Goal: Task Accomplishment & Management: Manage account settings

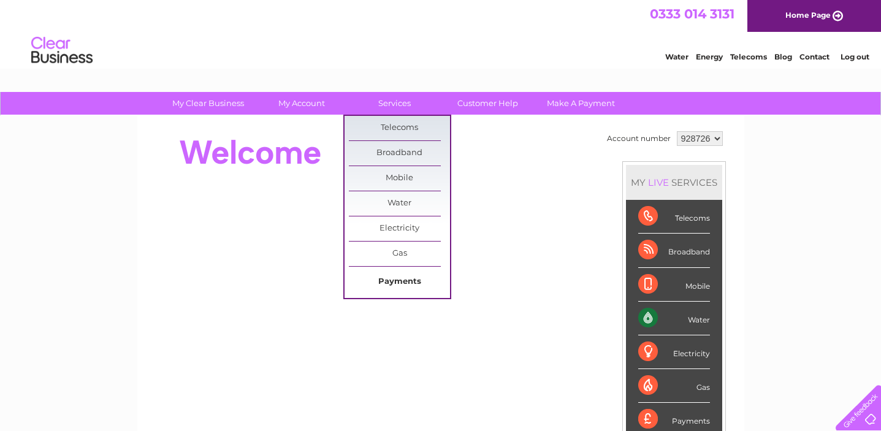
click at [398, 276] on link "Payments" at bounding box center [399, 282] width 101 height 25
click at [493, 101] on link "Customer Help" at bounding box center [487, 103] width 101 height 23
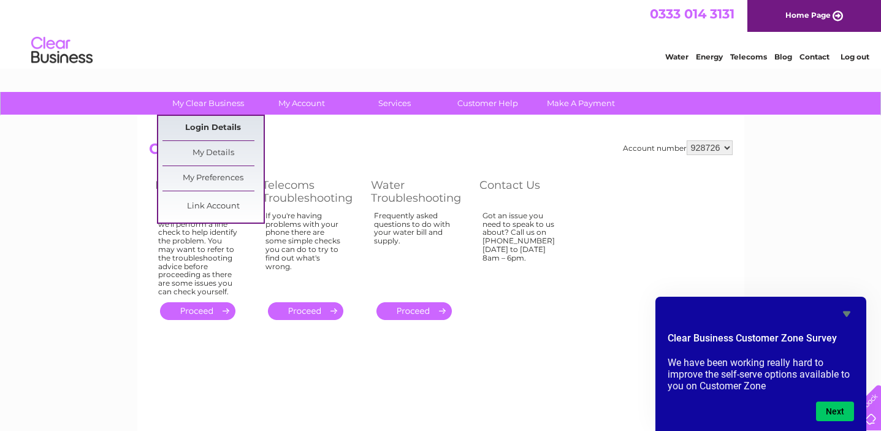
click at [213, 123] on link "Login Details" at bounding box center [212, 128] width 101 height 25
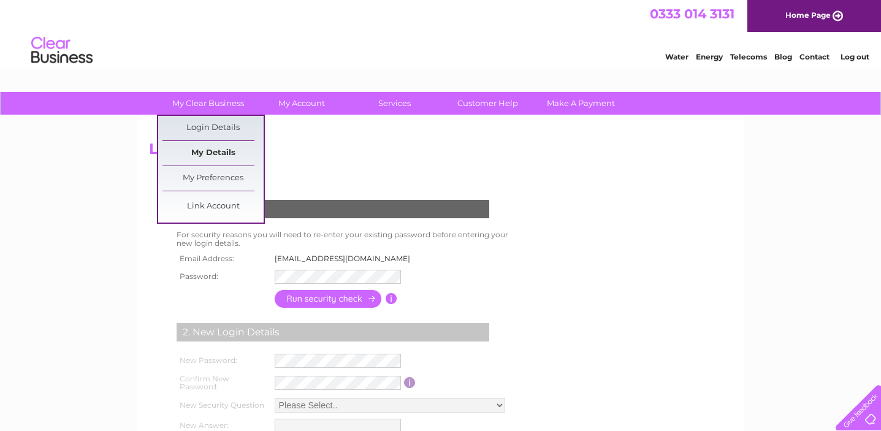
click at [219, 154] on link "My Details" at bounding box center [212, 153] width 101 height 25
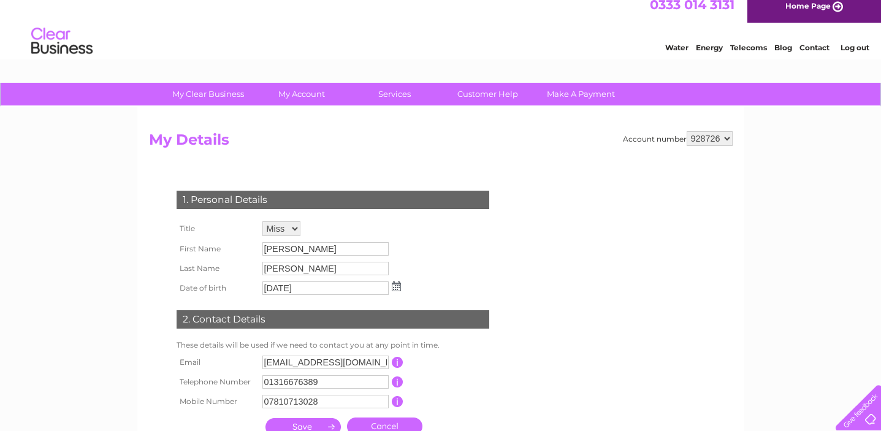
scroll to position [9, 0]
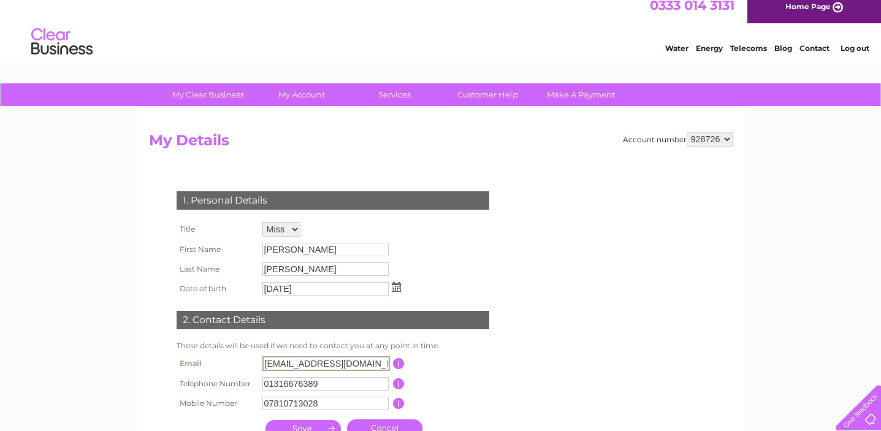
drag, startPoint x: 266, startPoint y: 361, endPoint x: 415, endPoint y: 354, distance: 149.1
drag, startPoint x: 368, startPoint y: 360, endPoint x: 182, endPoint y: 360, distance: 186.3
click at [182, 360] on tr "Email info@marchmont-hardware.co.uk This should be a valid email address" at bounding box center [337, 363] width 329 height 21
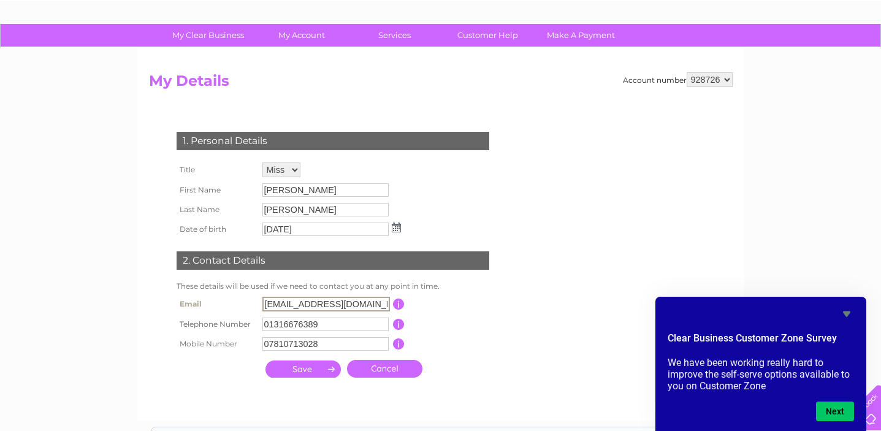
scroll to position [72, 0]
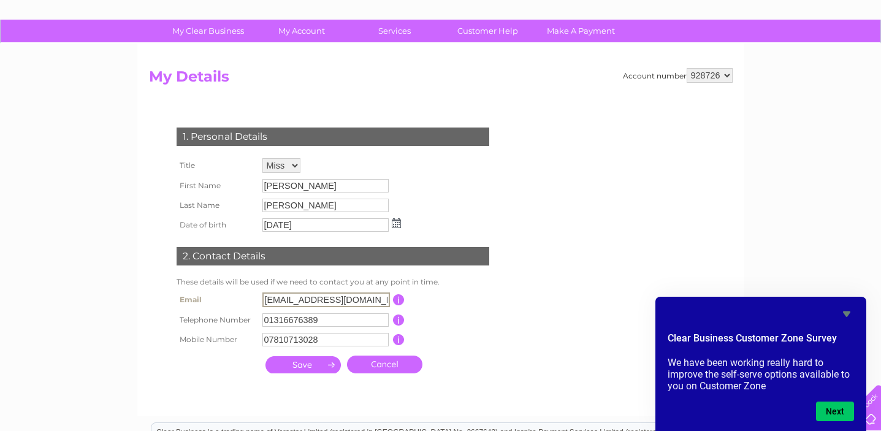
type input "contact@marchmonthardware.co.uk"
click at [297, 363] on input "submit" at bounding box center [302, 364] width 75 height 17
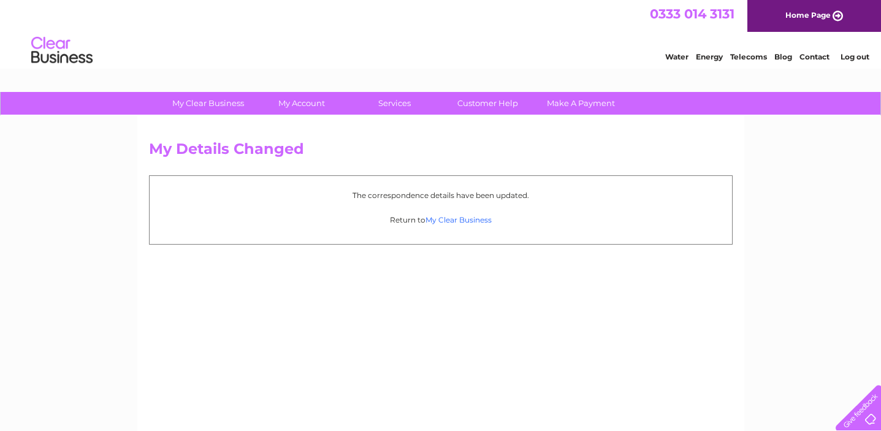
click at [464, 219] on link "My Clear Business" at bounding box center [458, 219] width 66 height 9
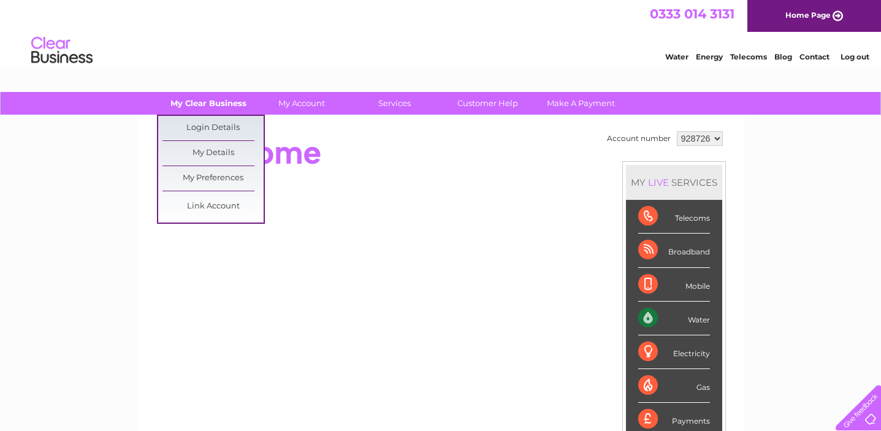
click at [222, 104] on link "My Clear Business" at bounding box center [207, 103] width 101 height 23
click at [499, 39] on div "Water Energy Telecoms Blog Contact Log out" at bounding box center [440, 52] width 881 height 40
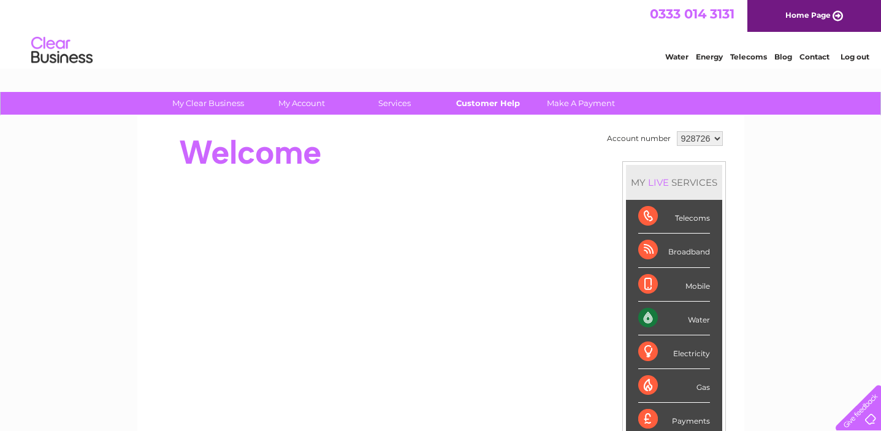
click at [489, 106] on link "Customer Help" at bounding box center [487, 103] width 101 height 23
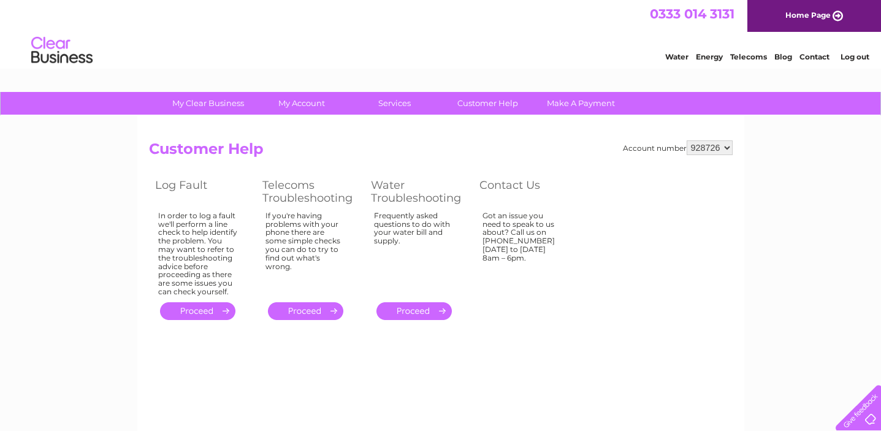
click at [218, 307] on link "." at bounding box center [197, 311] width 75 height 18
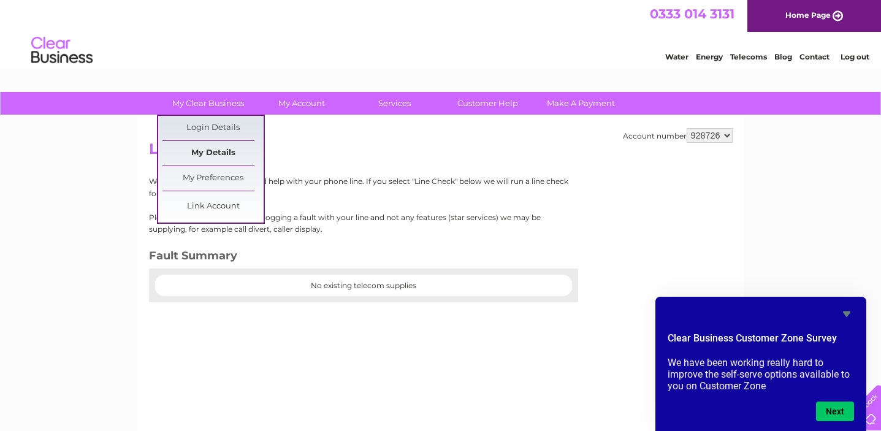
click at [225, 151] on link "My Details" at bounding box center [212, 153] width 101 height 25
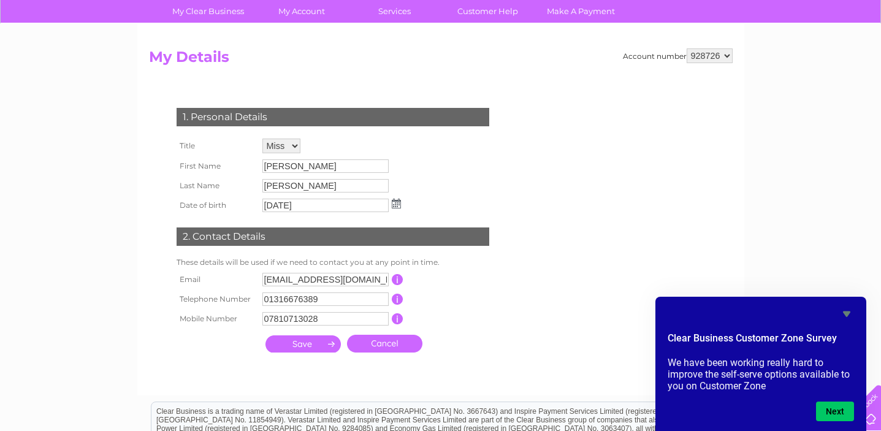
scroll to position [94, 0]
